Goal: Task Accomplishment & Management: Use online tool/utility

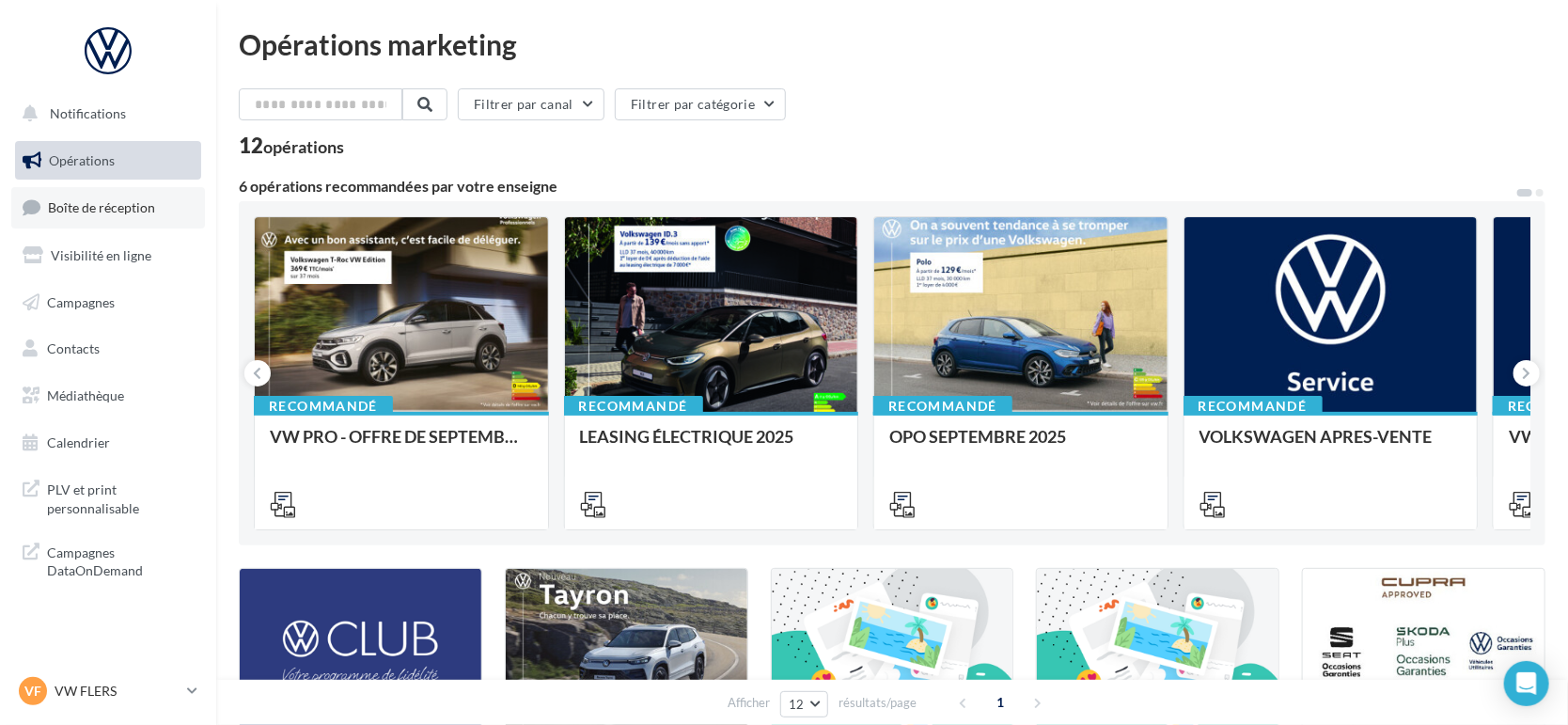
click at [123, 219] on link "Boîte de réception" at bounding box center [107, 206] width 194 height 40
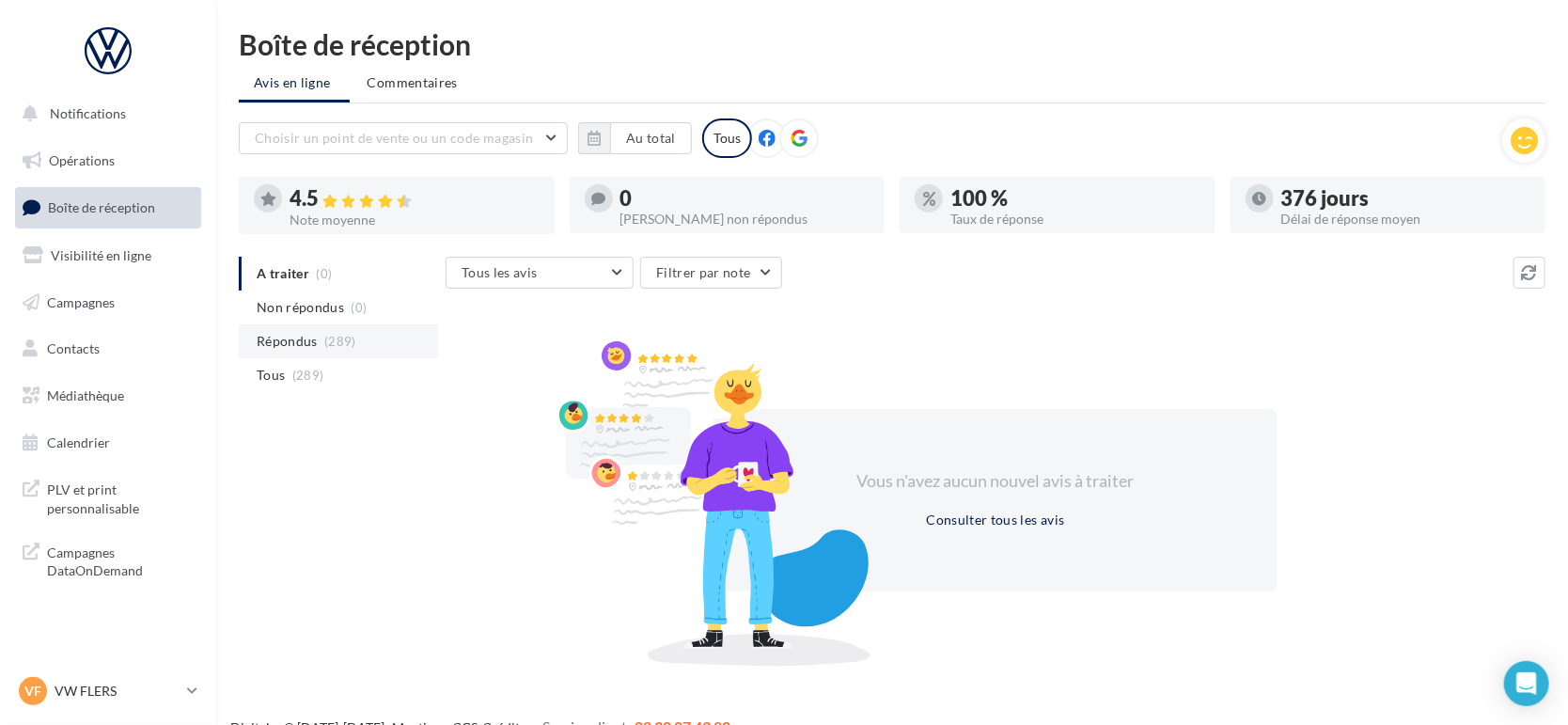
click at [267, 348] on span "Répondus" at bounding box center [287, 341] width 61 height 19
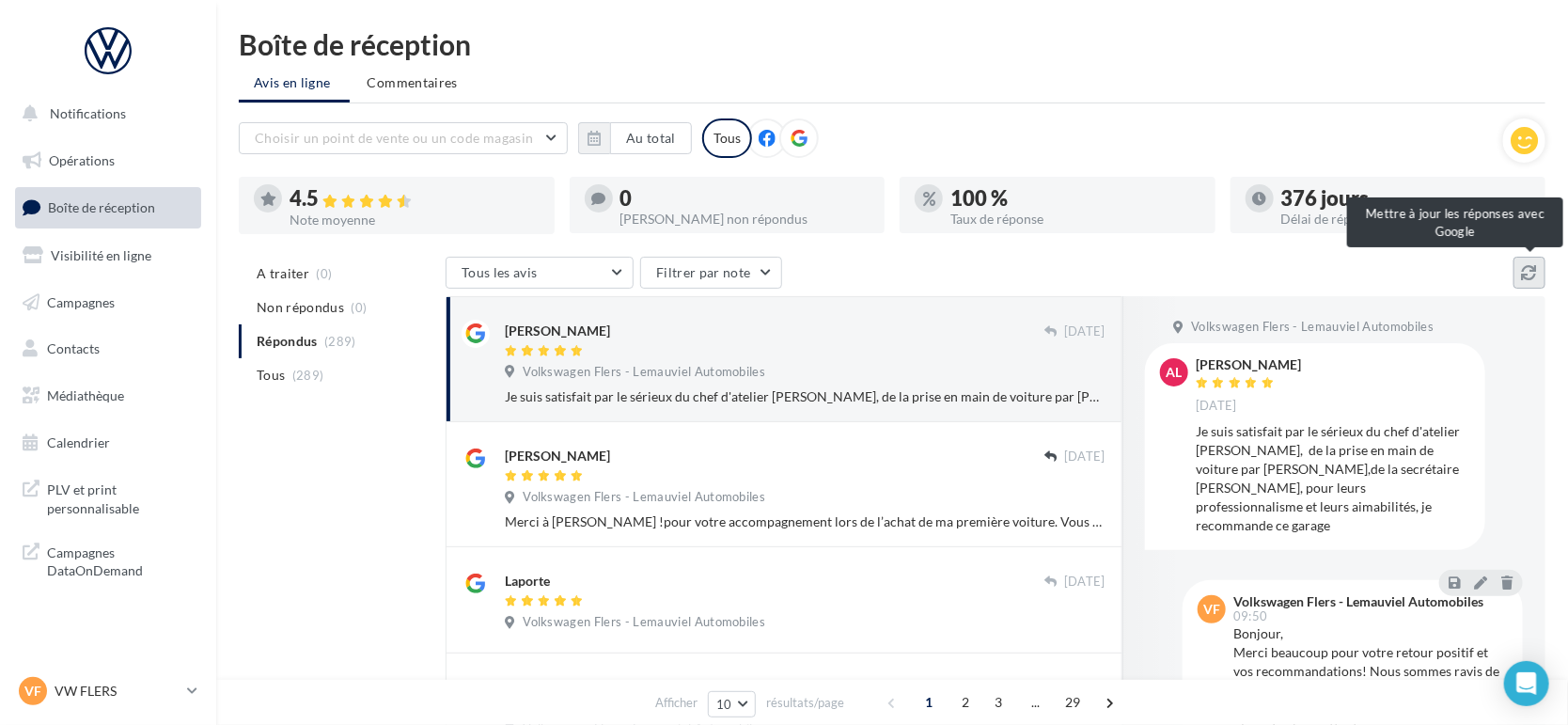
click at [1536, 265] on icon at bounding box center [1529, 272] width 15 height 15
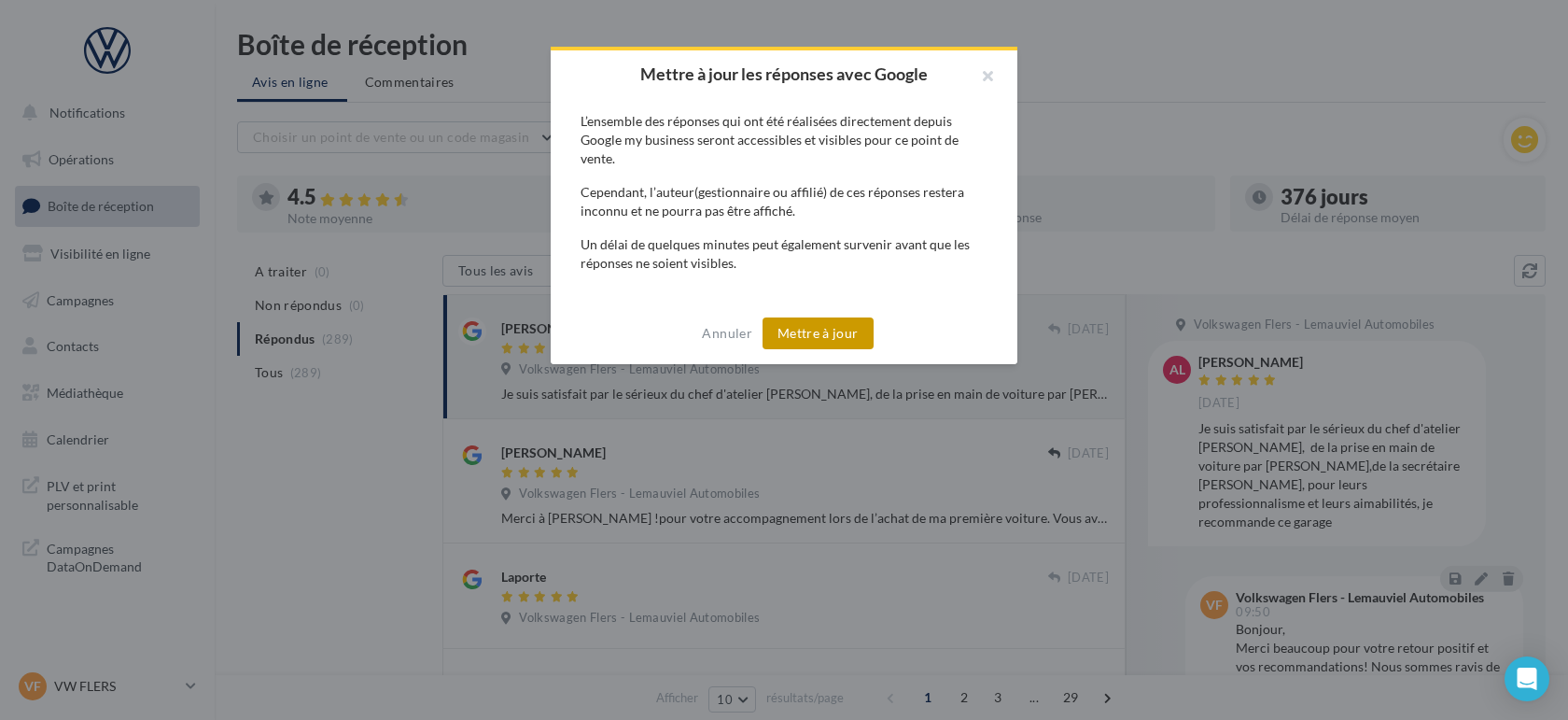
click at [812, 342] on button "Mettre à jour" at bounding box center [818, 333] width 111 height 32
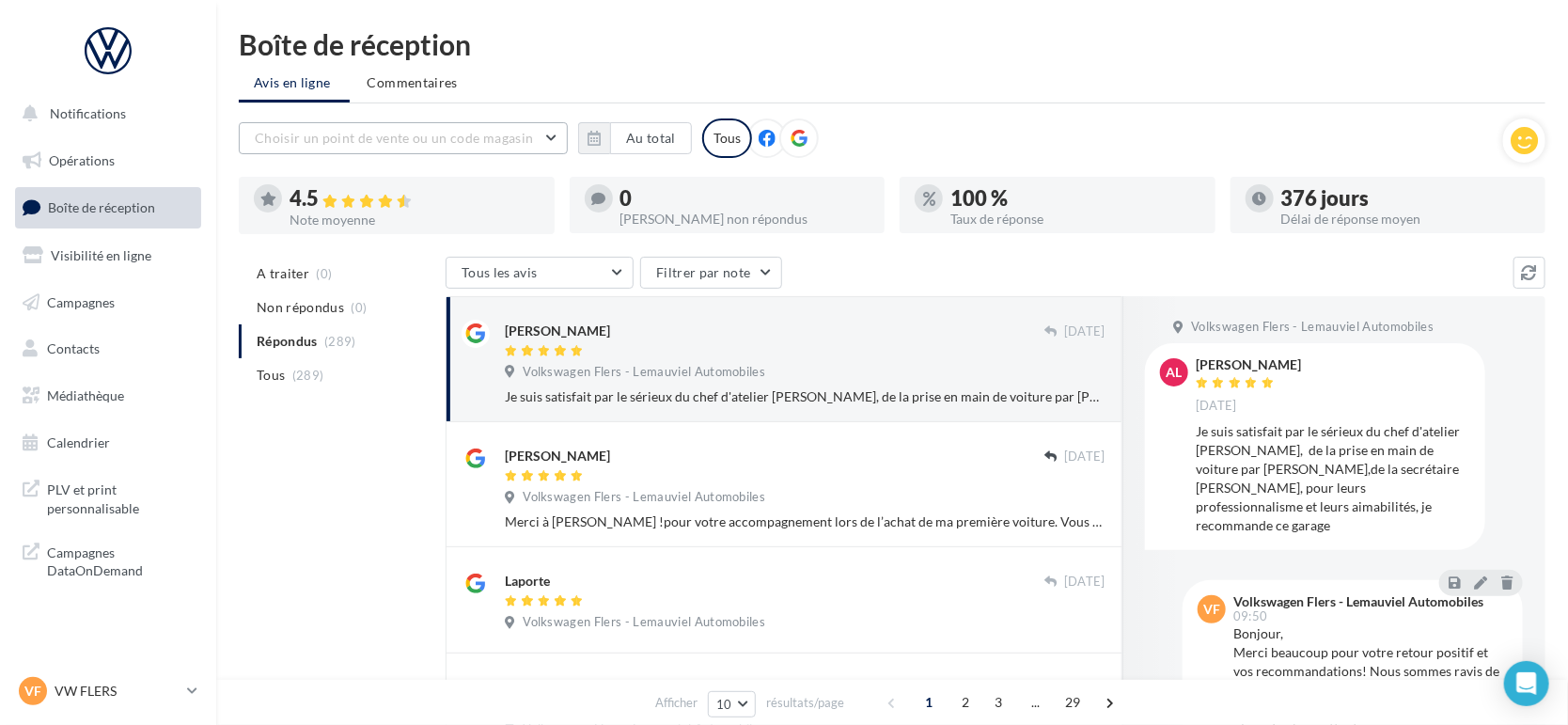
click at [541, 139] on button "Choisir un point de vente ou un code magasin" at bounding box center [403, 138] width 329 height 32
click at [482, 196] on button "1005031 - Volkswagen Flers - Lemauviel Automobiles" at bounding box center [403, 195] width 329 height 68
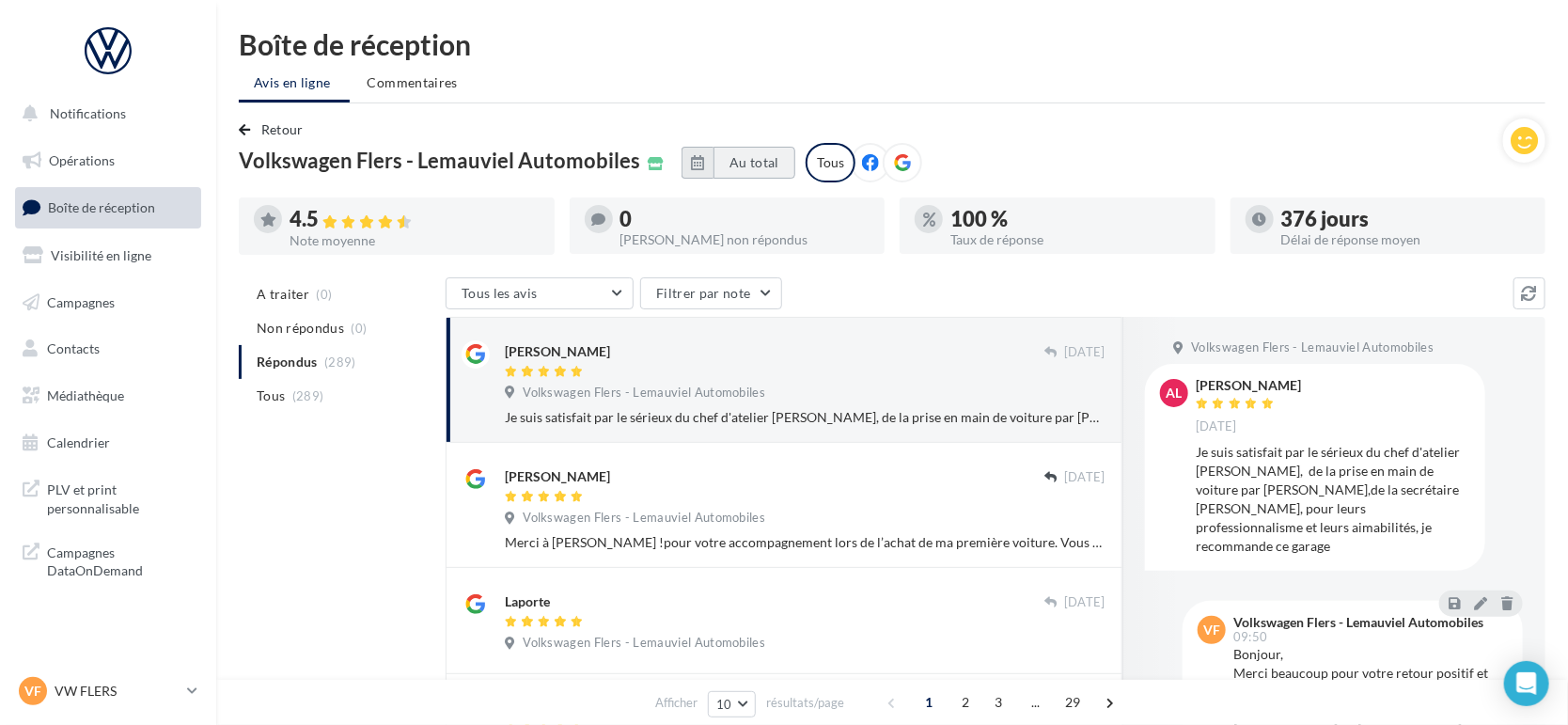
click at [784, 164] on button "Au total" at bounding box center [754, 162] width 82 height 32
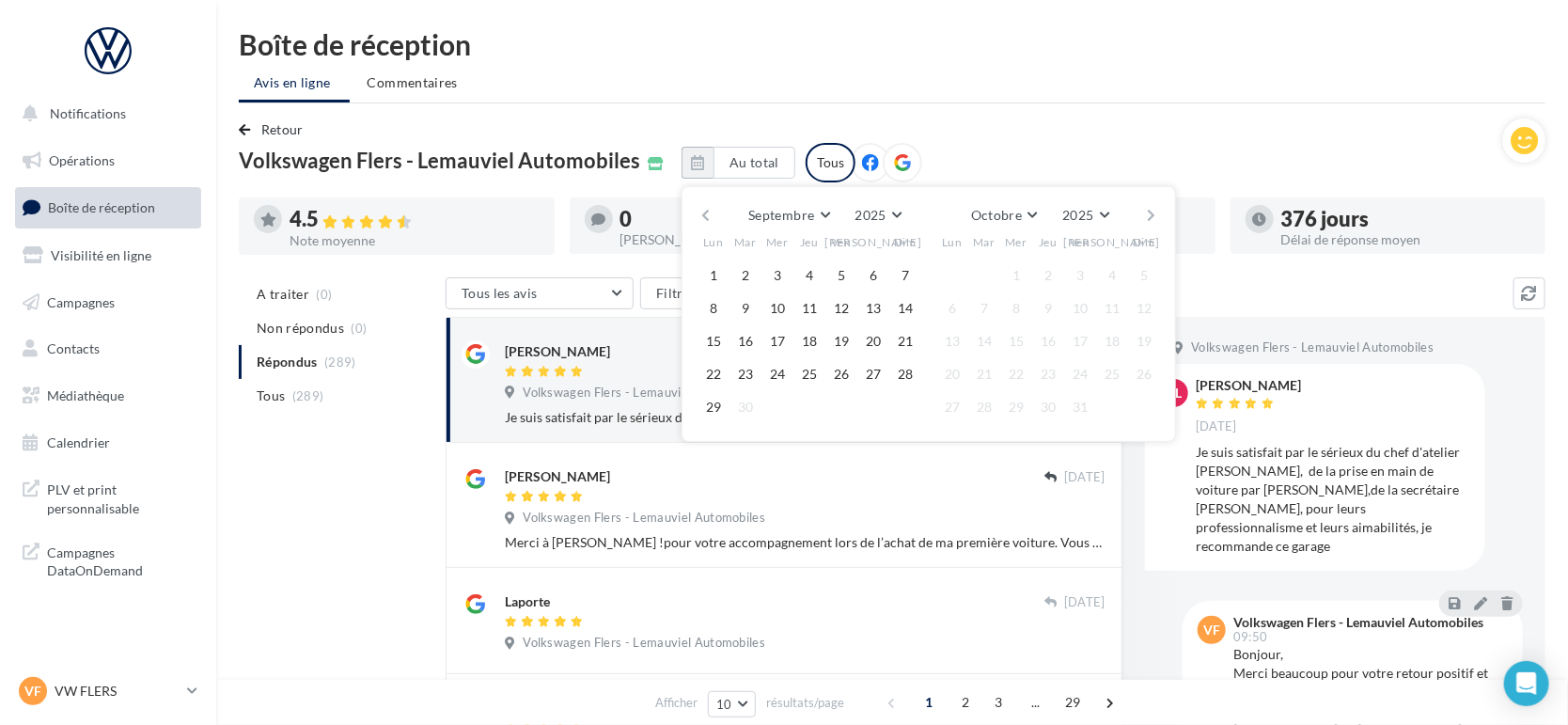
click at [713, 216] on button "button" at bounding box center [705, 215] width 16 height 27
click at [713, 212] on button "button" at bounding box center [705, 215] width 16 height 27
click at [757, 266] on button "1" at bounding box center [746, 275] width 28 height 28
click at [1033, 220] on button "Août" at bounding box center [1002, 215] width 60 height 27
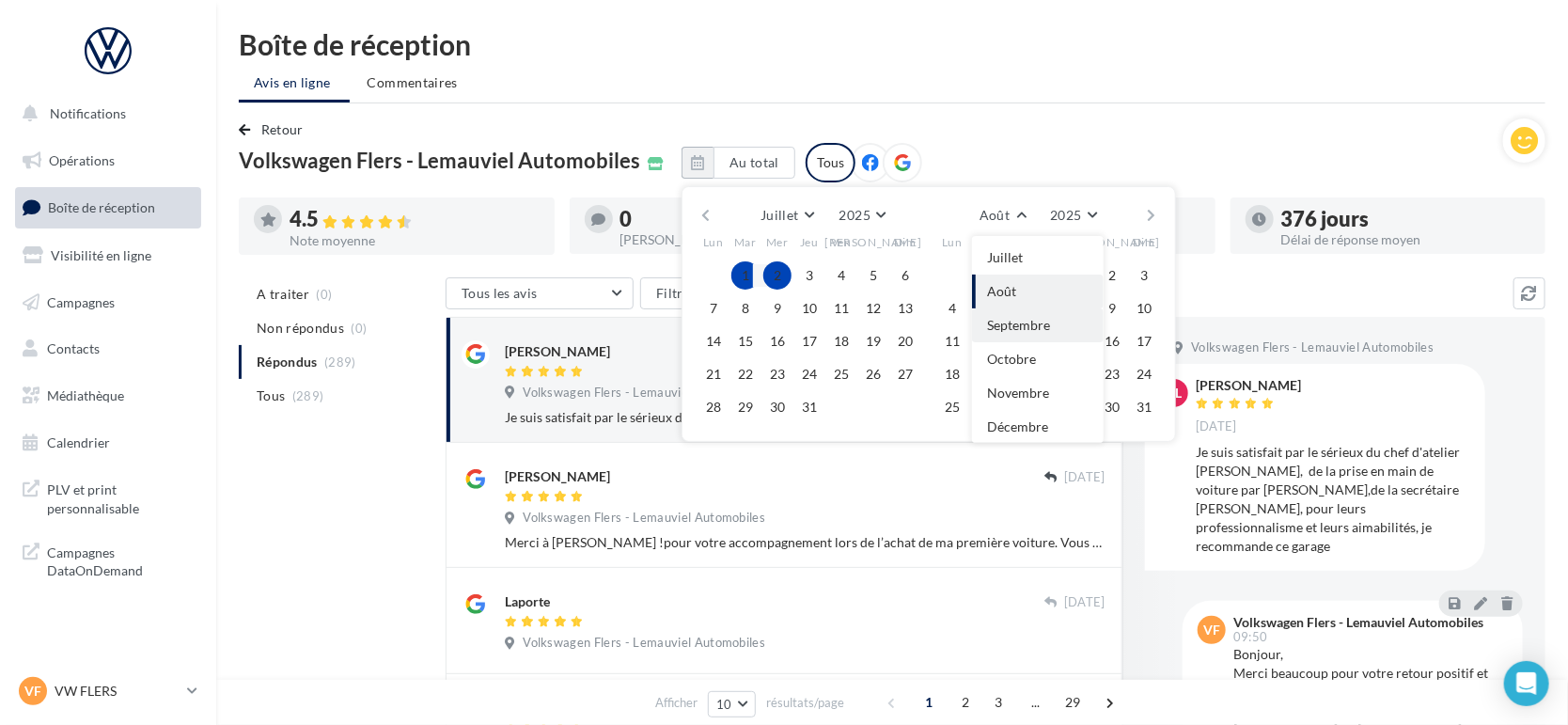
click at [1042, 328] on span "Septembre" at bounding box center [1019, 325] width 63 height 16
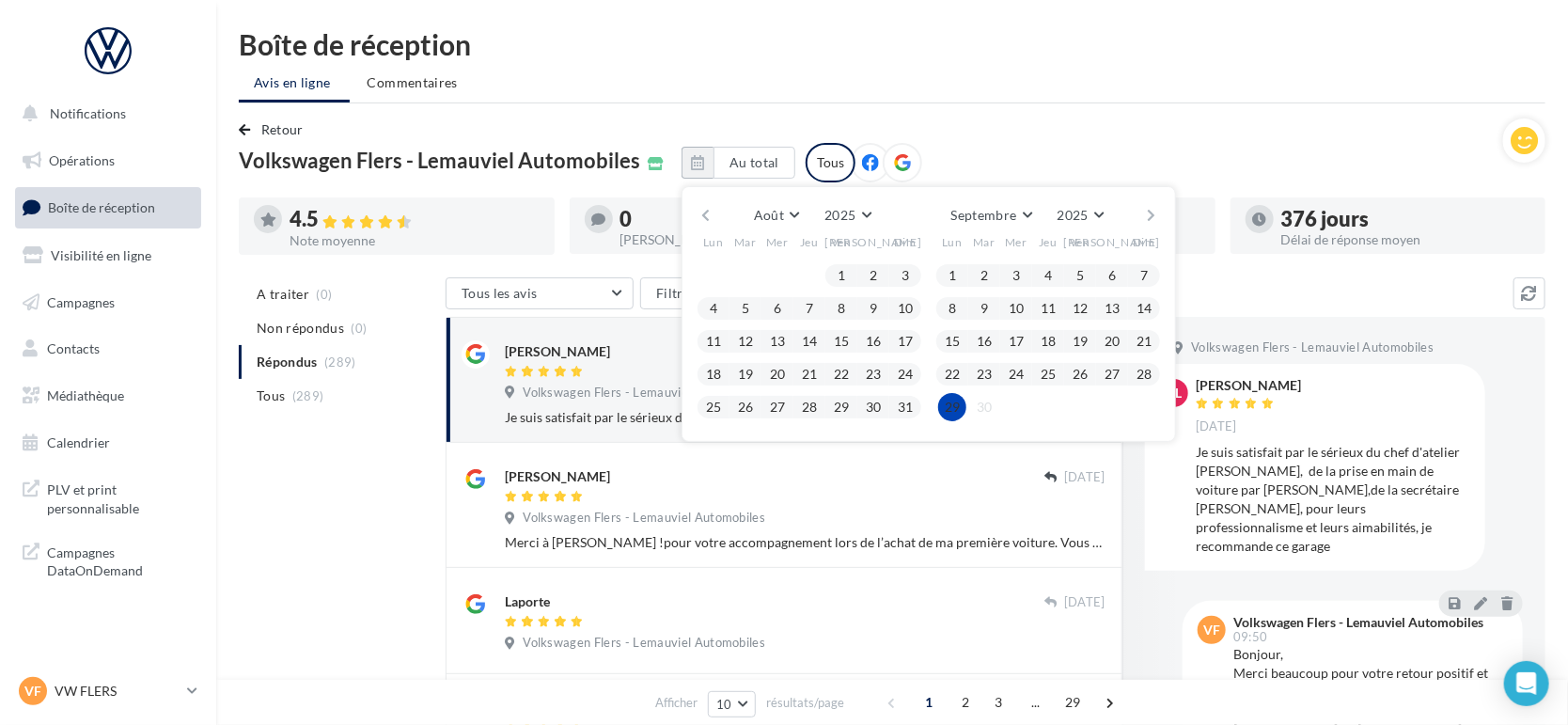
click at [963, 413] on button "29" at bounding box center [952, 407] width 28 height 28
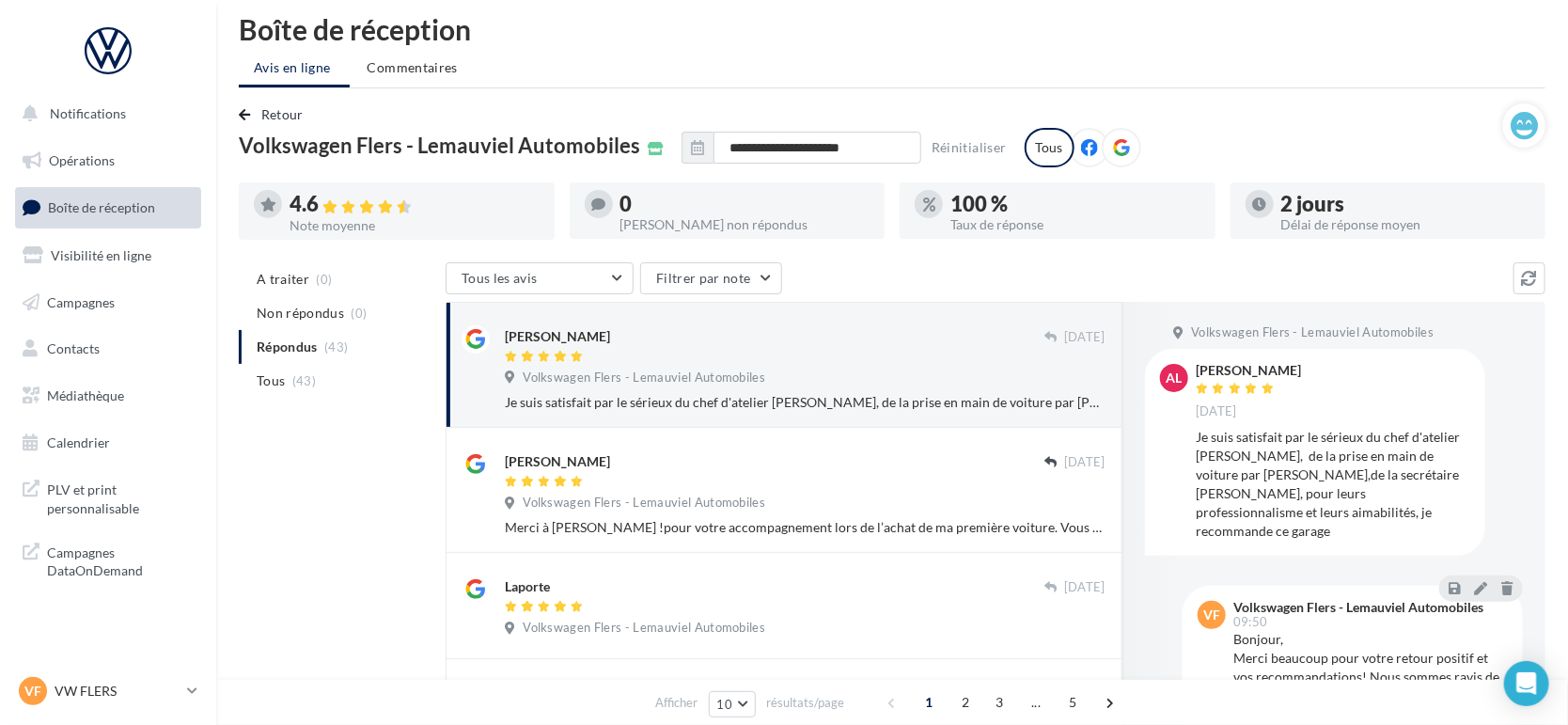
scroll to position [0, 0]
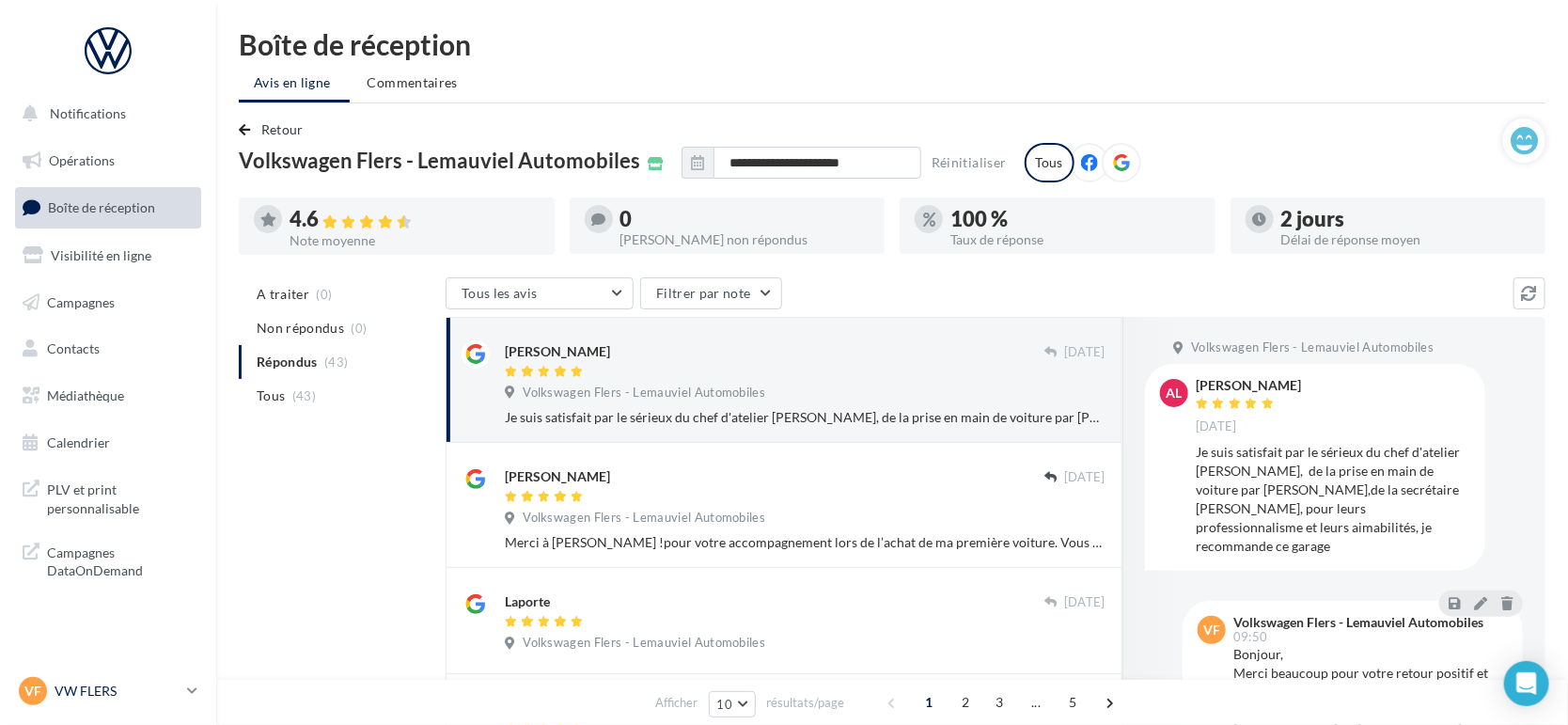
click at [87, 701] on div "VF VW FLERS vw-fle-lan" at bounding box center [99, 691] width 161 height 28
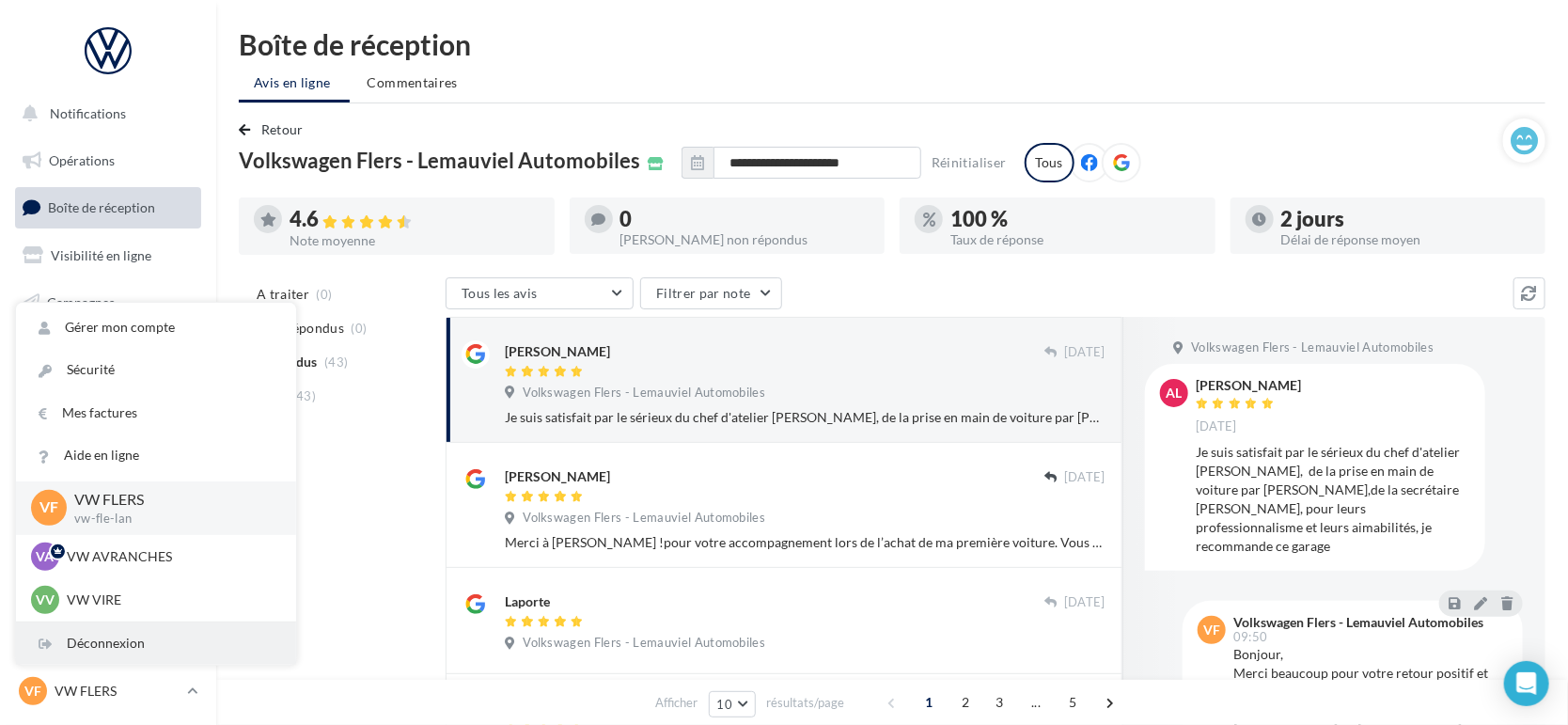
click at [132, 638] on div "Déconnexion" at bounding box center [155, 643] width 280 height 42
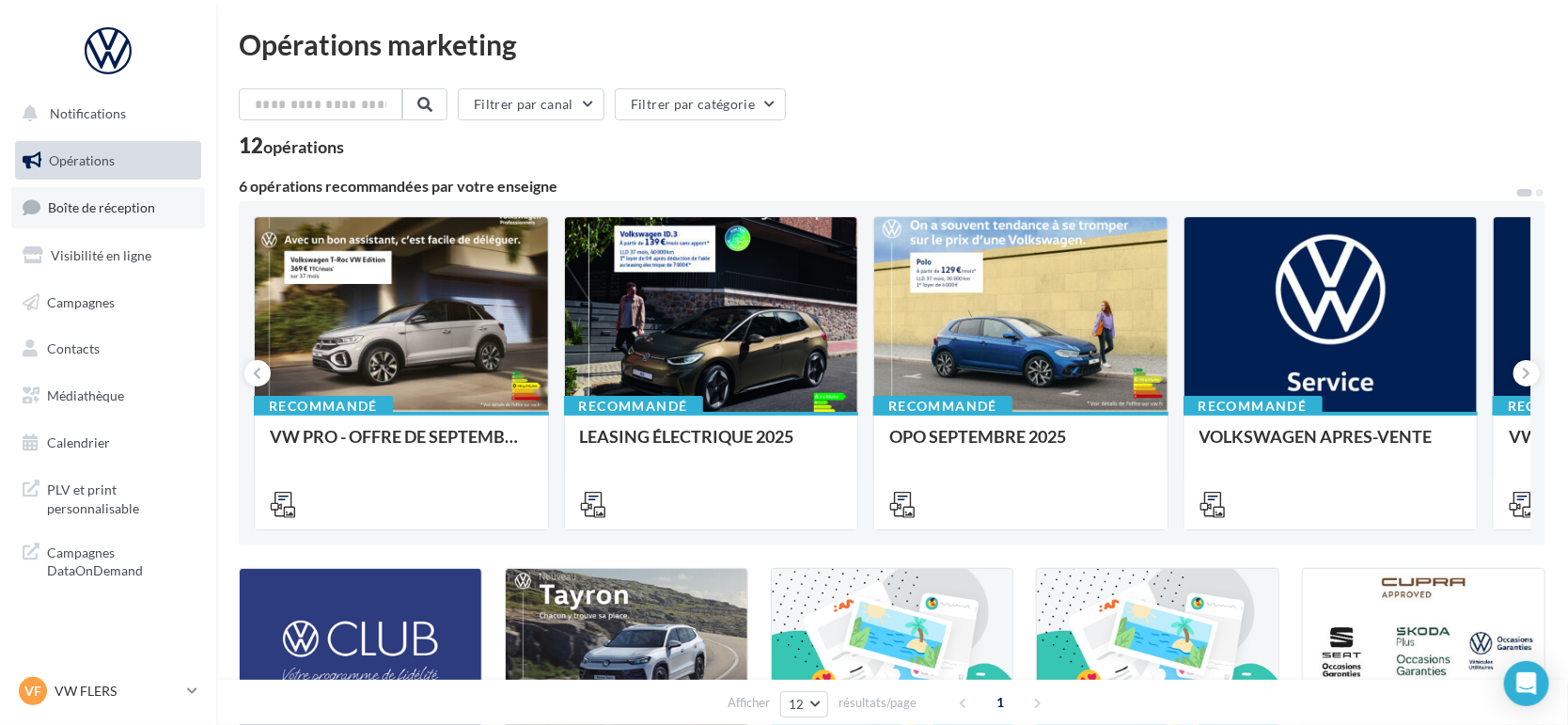
click at [142, 197] on link "Boîte de réception" at bounding box center [107, 206] width 194 height 40
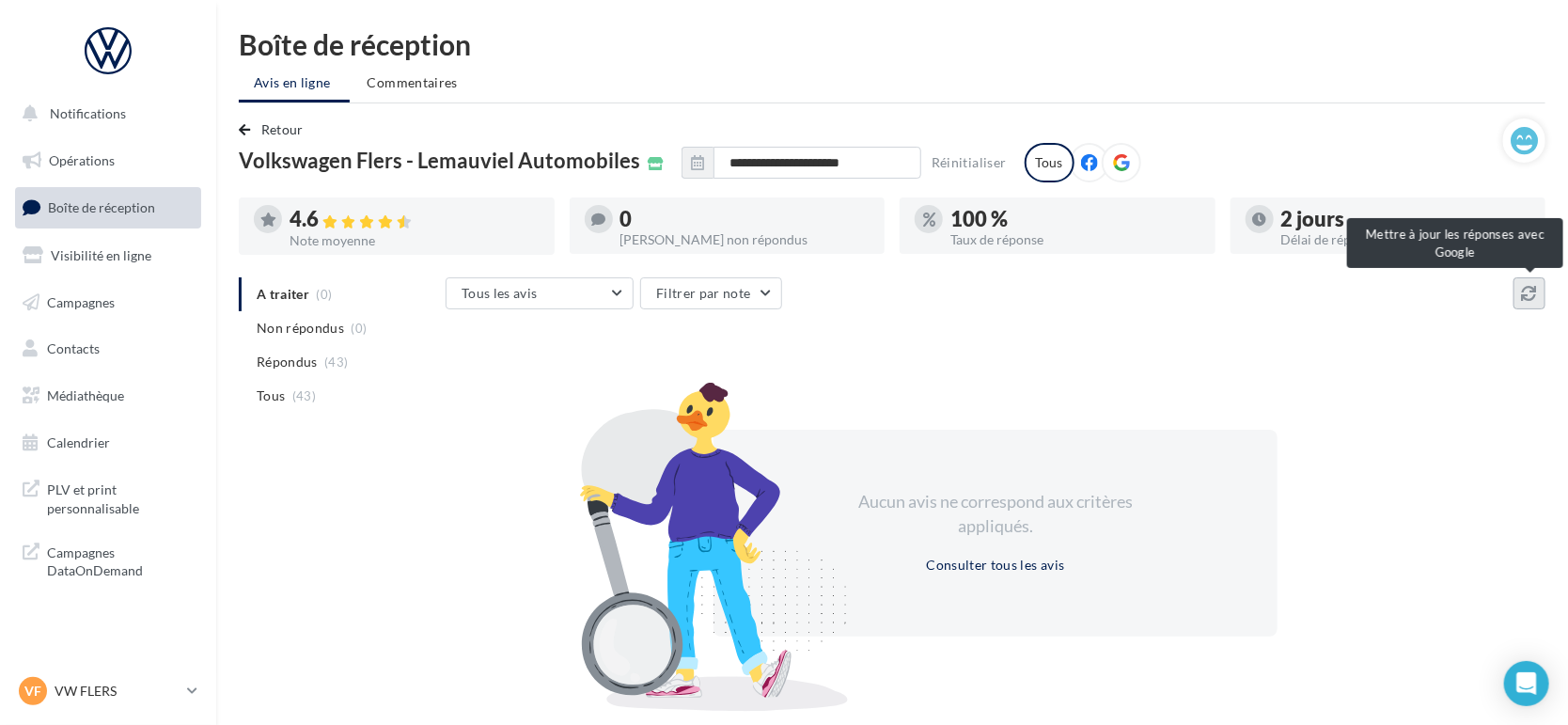
click at [1529, 290] on icon at bounding box center [1529, 293] width 15 height 15
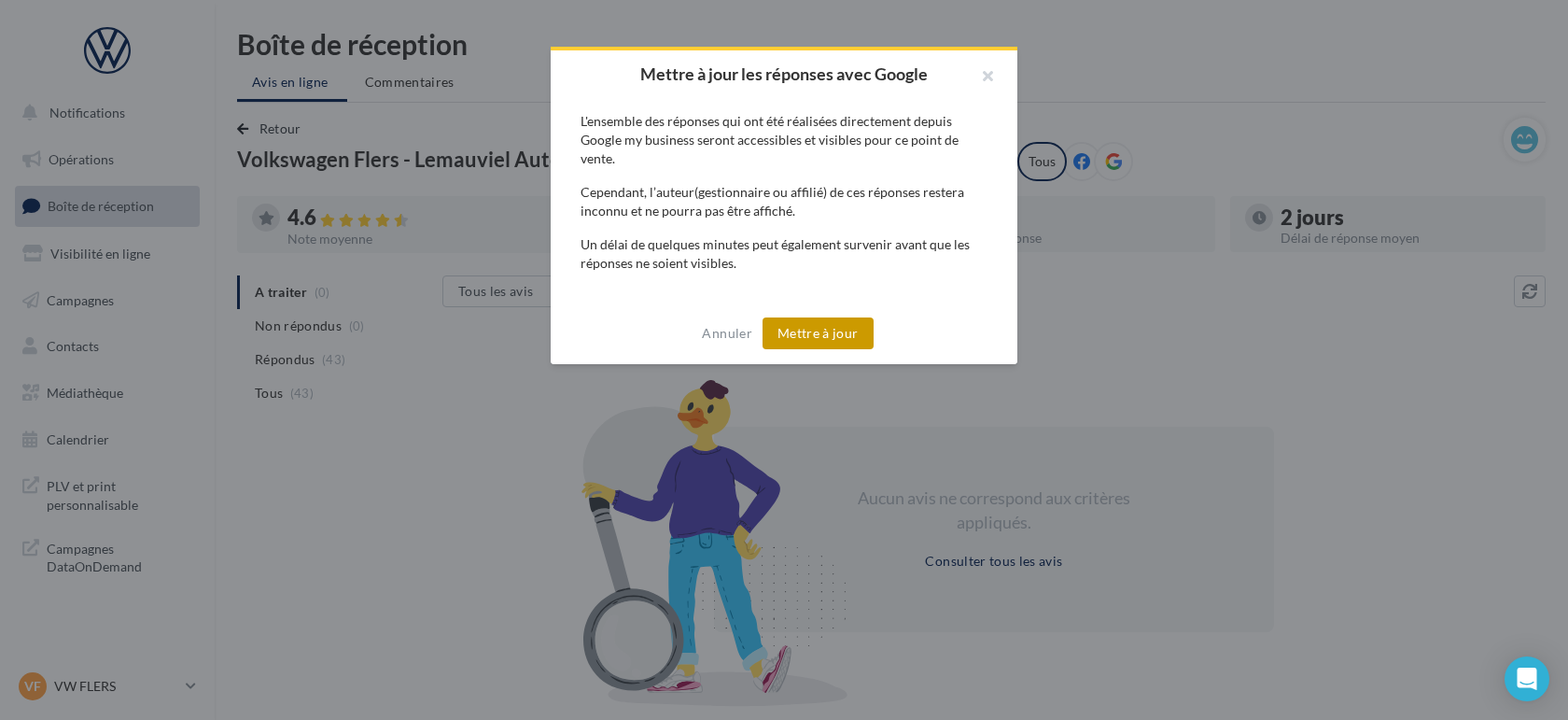
click at [800, 340] on button "Mettre à jour" at bounding box center [818, 333] width 111 height 32
